Goal: Task Accomplishment & Management: Use online tool/utility

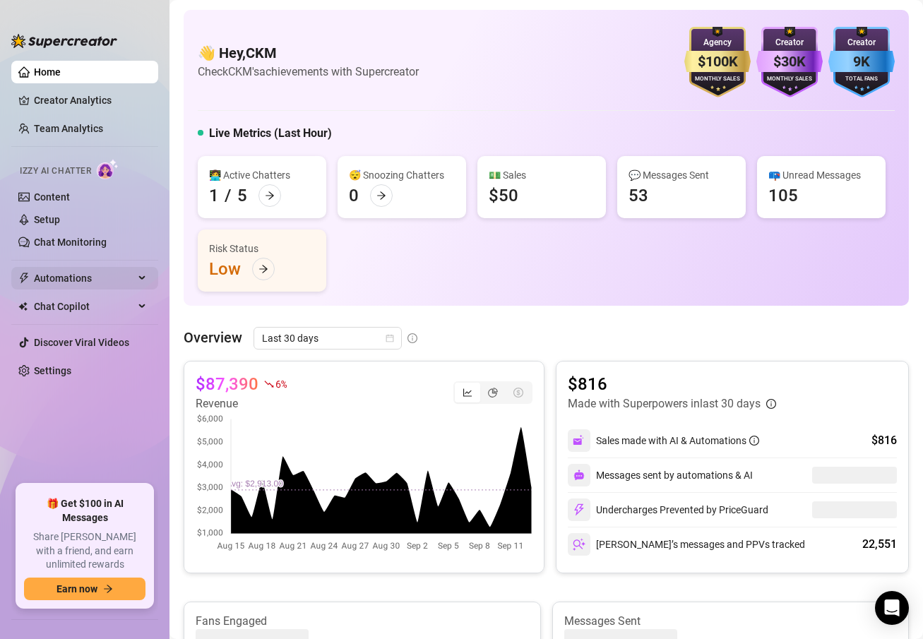
click at [61, 278] on span "Automations" at bounding box center [84, 278] width 100 height 23
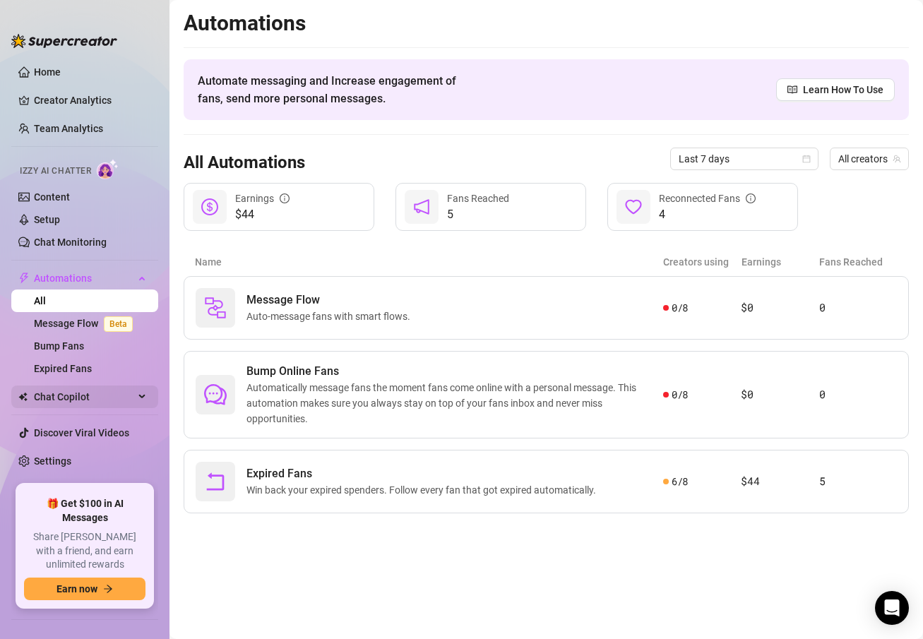
click at [46, 396] on span "Chat Copilot" at bounding box center [84, 396] width 100 height 23
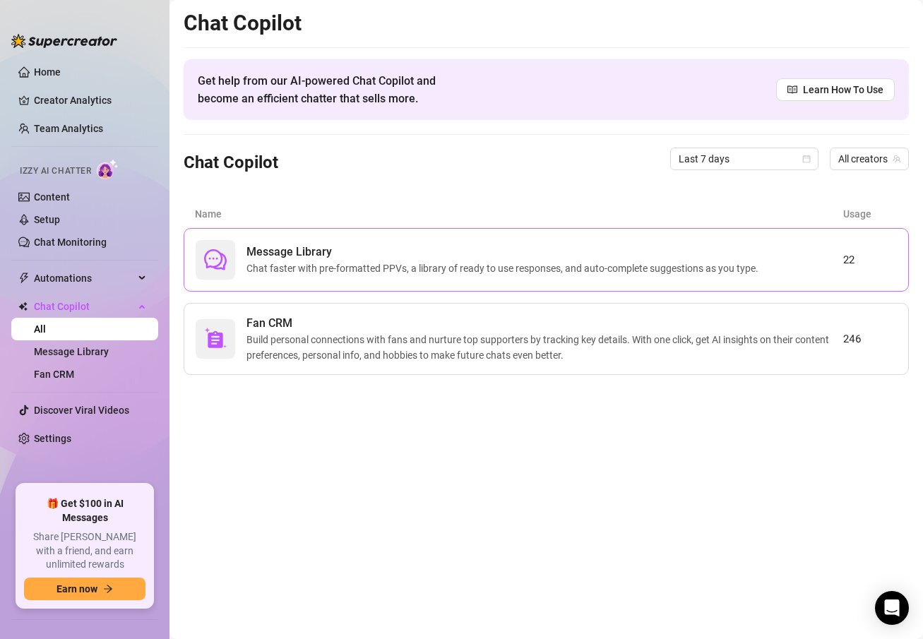
click at [304, 266] on span "Chat faster with pre-formatted PPVs, a library of ready to use responses, and a…" at bounding box center [504, 269] width 517 height 16
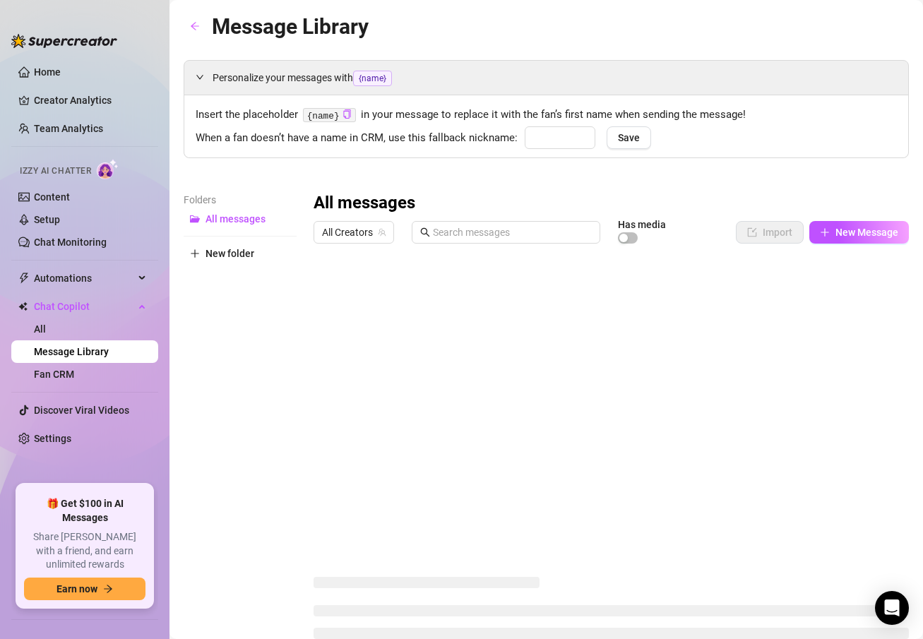
type input "babe"
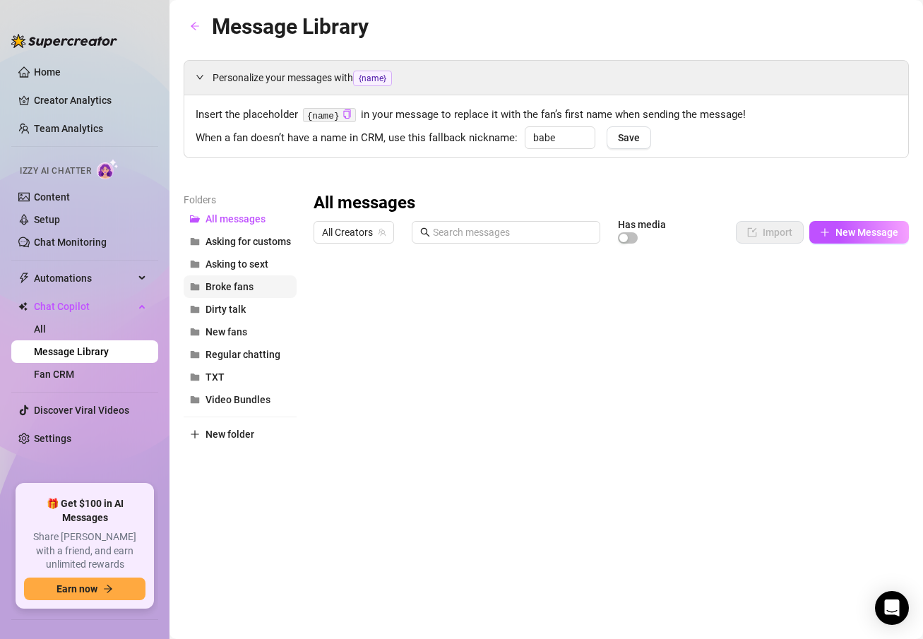
click at [236, 285] on span "Broke fans" at bounding box center [229, 286] width 48 height 11
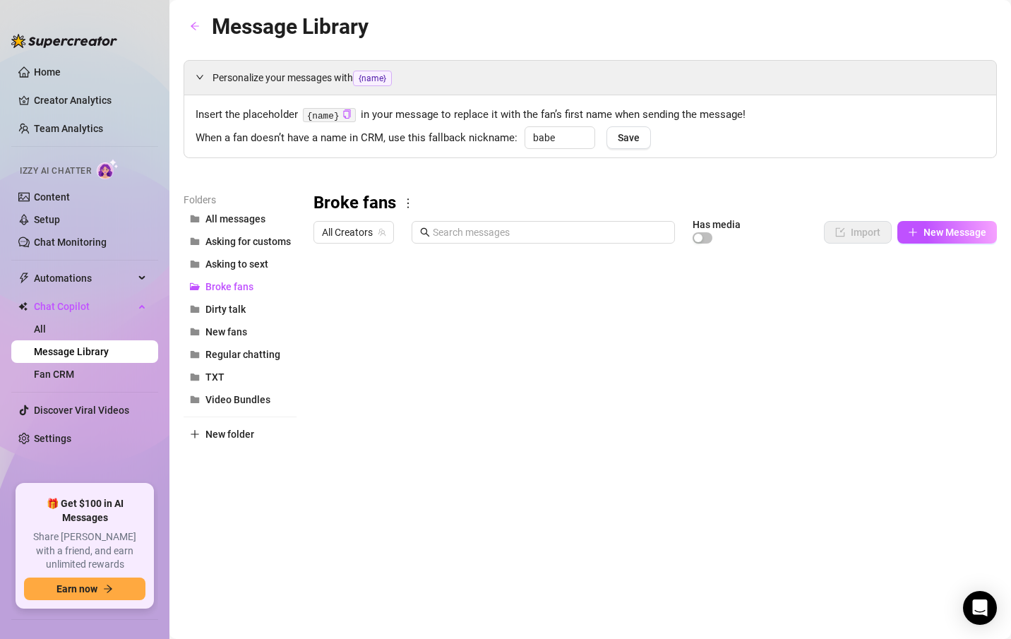
click at [484, 292] on div at bounding box center [654, 407] width 683 height 315
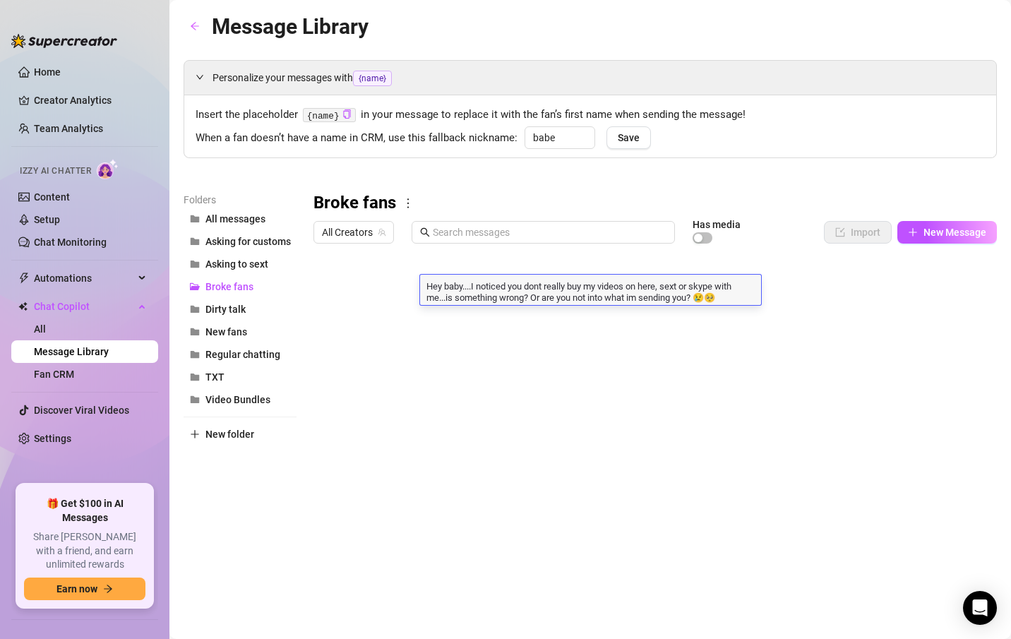
click at [484, 292] on textarea "Hey baby....I noticed you dont really buy my videos on here, sext or skype with…" at bounding box center [590, 291] width 341 height 24
click at [590, 285] on textarea "Hey baby....I noticed you dont really buy my videos on here, sext or skype with…" at bounding box center [590, 291] width 341 height 24
click at [708, 285] on textarea "Hey baby....I noticed you dont really buy my videos on here, sext or skype with…" at bounding box center [590, 291] width 341 height 24
type textarea "Hey baby....I noticed you dont really buy my videos on here, sext or vidchat wi…"
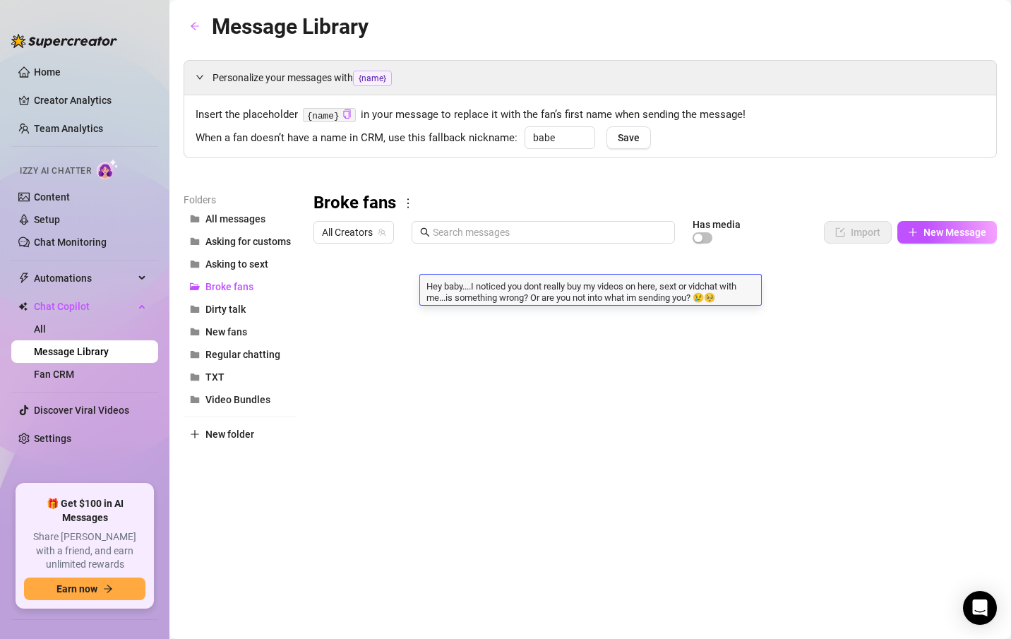
click at [671, 172] on div "Personalize your messages with {name} Insert the placeholder {name} in your mes…" at bounding box center [590, 312] width 813 height 505
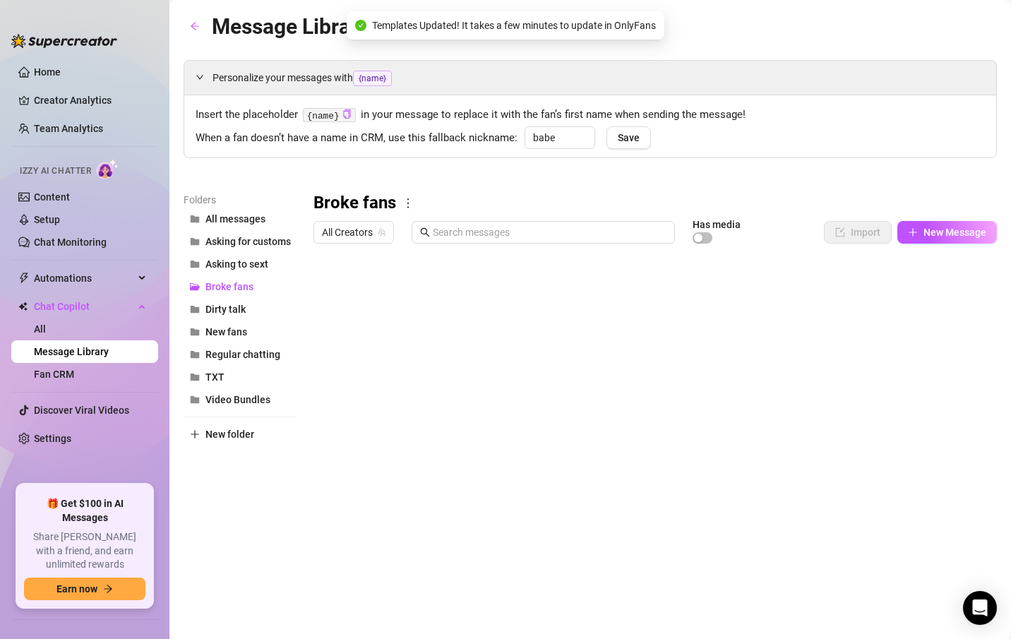
click at [585, 314] on div at bounding box center [654, 407] width 683 height 315
click at [257, 404] on span "Video Bundles" at bounding box center [237, 399] width 65 height 11
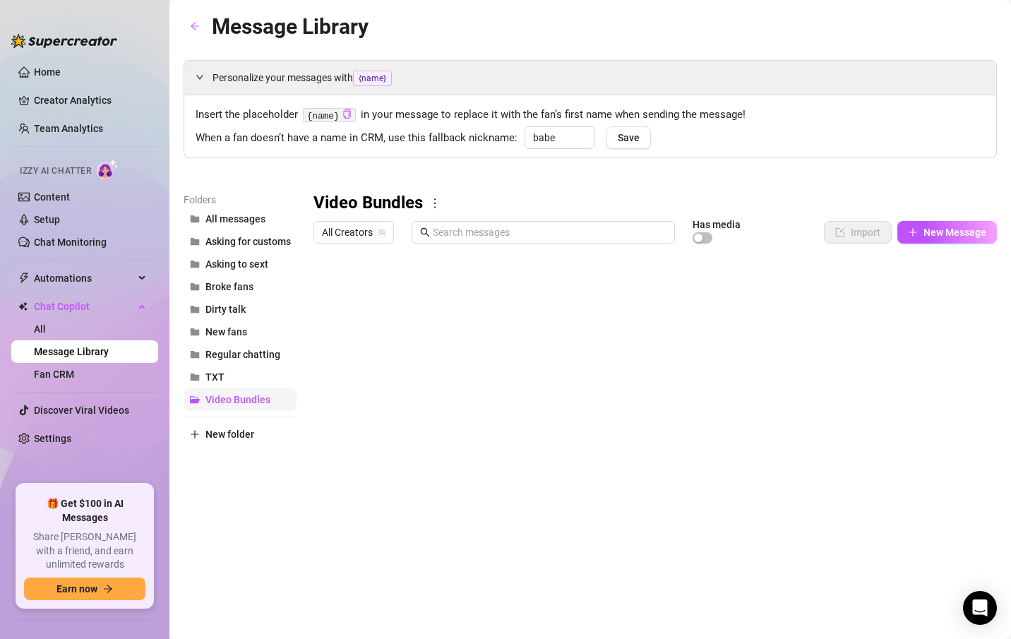
click at [227, 404] on span "Video Bundles" at bounding box center [237, 399] width 65 height 11
click at [603, 151] on div "babe Save" at bounding box center [583, 143] width 133 height 35
click at [781, 292] on div at bounding box center [654, 407] width 683 height 315
click at [217, 378] on span "TXT" at bounding box center [214, 376] width 19 height 11
click at [563, 293] on div at bounding box center [654, 407] width 683 height 315
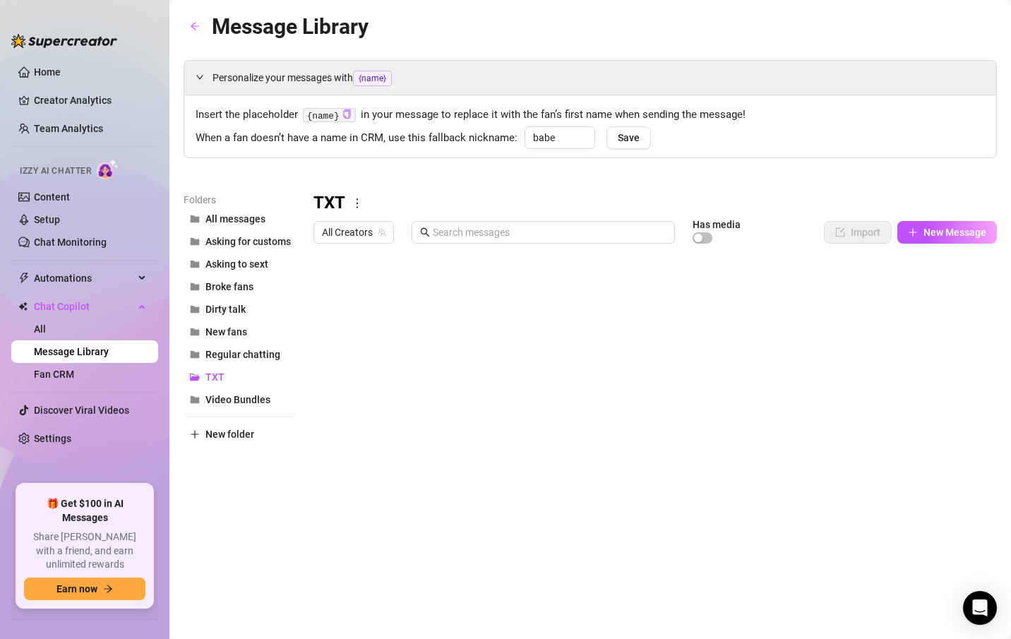
click at [563, 293] on div at bounding box center [654, 407] width 683 height 315
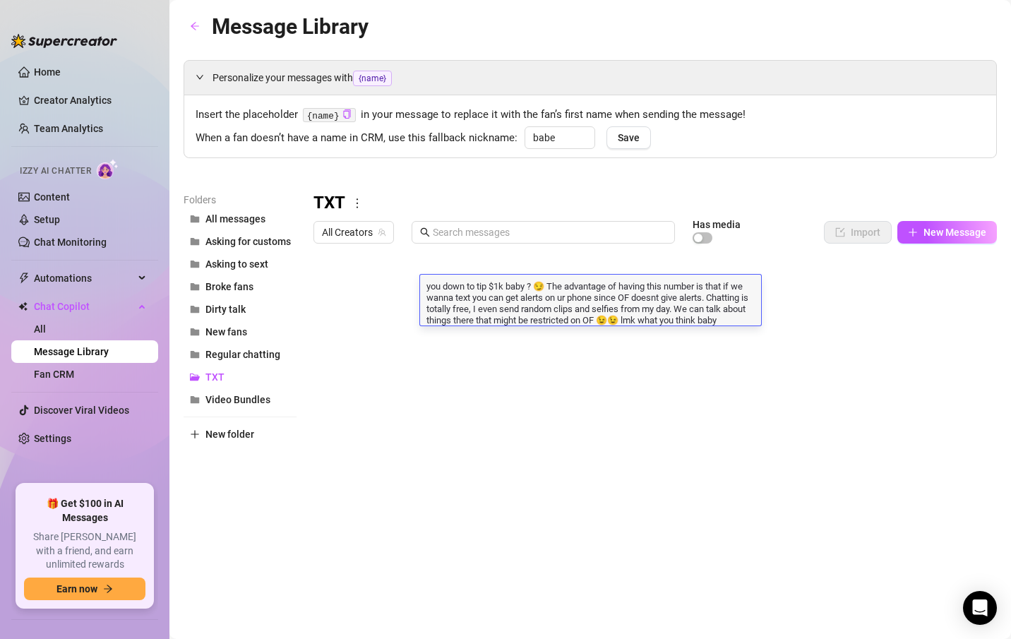
click at [544, 205] on div "TXT" at bounding box center [654, 203] width 683 height 23
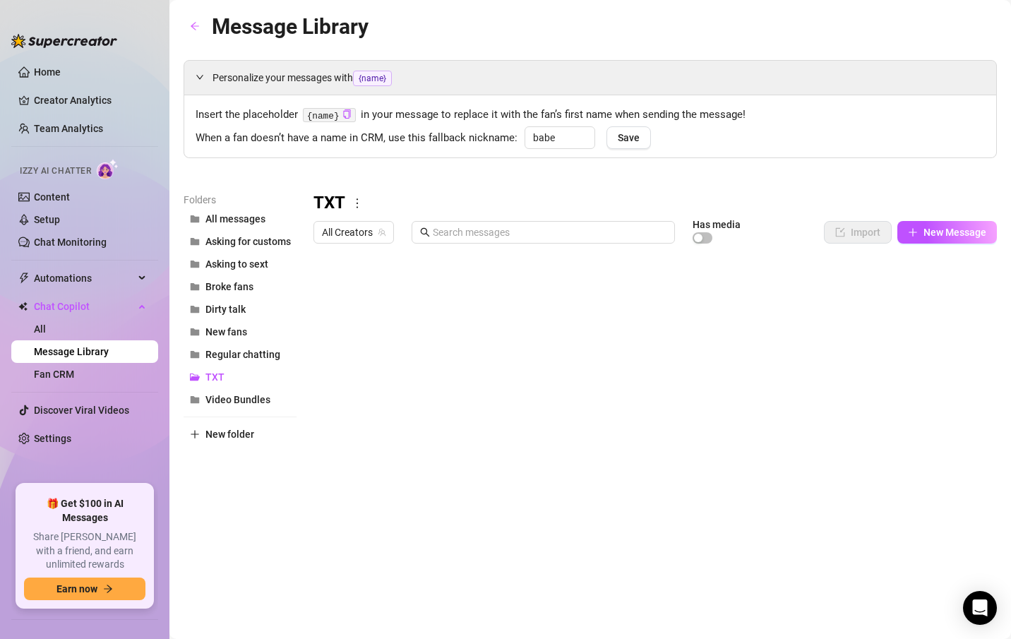
click at [394, 179] on div "Personalize your messages with {name} Insert the placeholder {name} in your mes…" at bounding box center [590, 312] width 813 height 505
click at [321, 118] on code "{name}" at bounding box center [329, 115] width 53 height 15
click at [37, 68] on link "Home" at bounding box center [47, 71] width 27 height 11
